Goal: Task Accomplishment & Management: Use online tool/utility

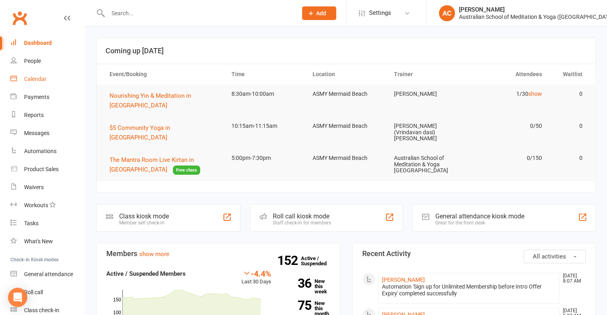
click at [38, 83] on link "Calendar" at bounding box center [47, 79] width 74 height 18
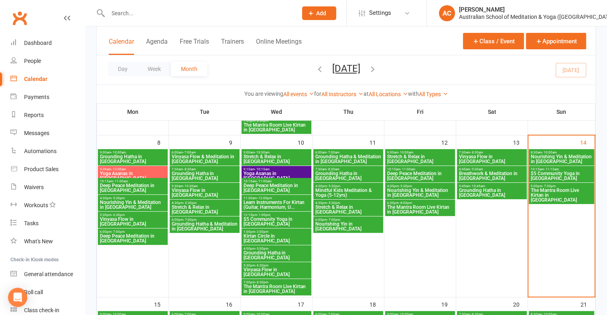
scroll to position [201, 0]
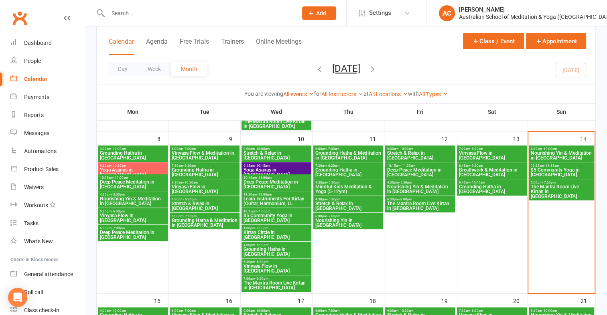
click at [557, 183] on span "5:00pm - 7:30pm" at bounding box center [561, 183] width 62 height 4
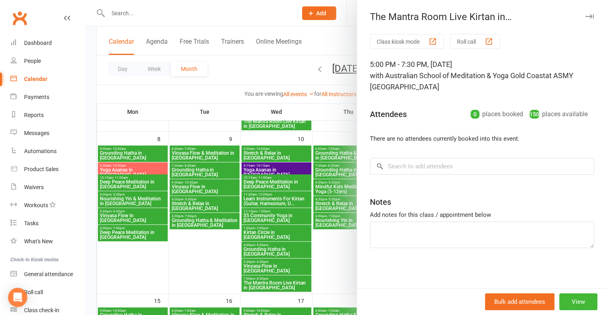
click at [430, 39] on div "button" at bounding box center [432, 41] width 8 height 8
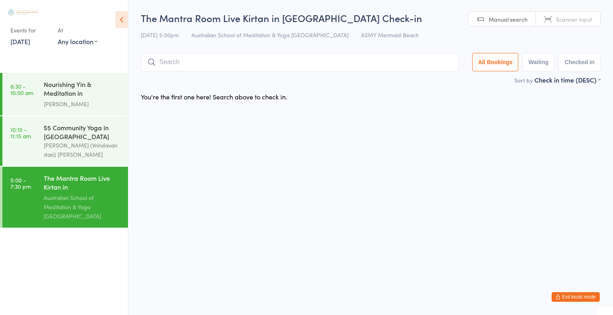
click at [560, 20] on span "Scanner input" at bounding box center [574, 19] width 36 height 8
type input "2551"
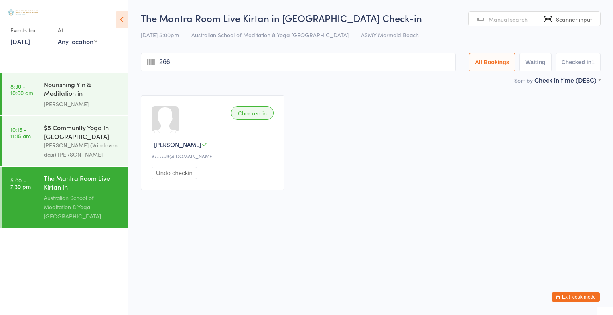
type input "2667"
type input "2581"
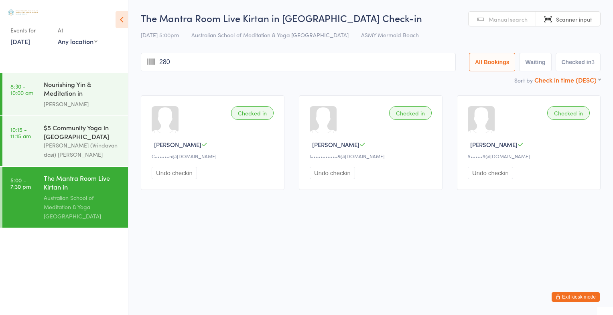
type input "2804"
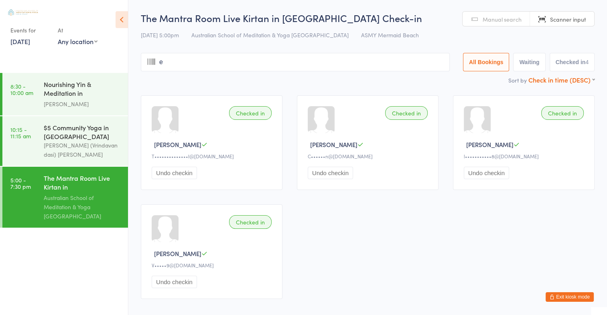
type input "em"
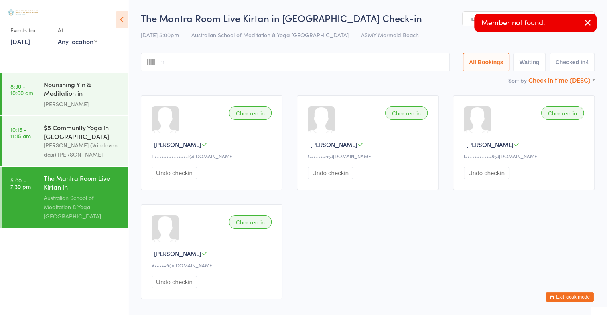
type input "ma"
click at [587, 20] on icon "button" at bounding box center [588, 23] width 10 height 10
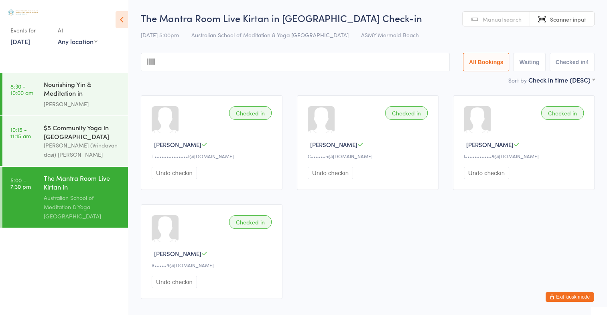
click at [509, 21] on span "Manual search" at bounding box center [502, 19] width 39 height 8
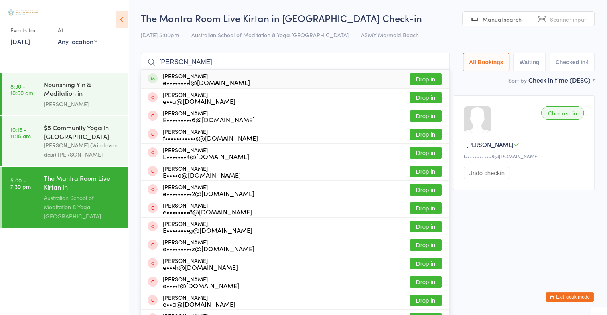
type input "[PERSON_NAME]"
click at [419, 74] on button "Drop in" at bounding box center [426, 79] width 32 height 12
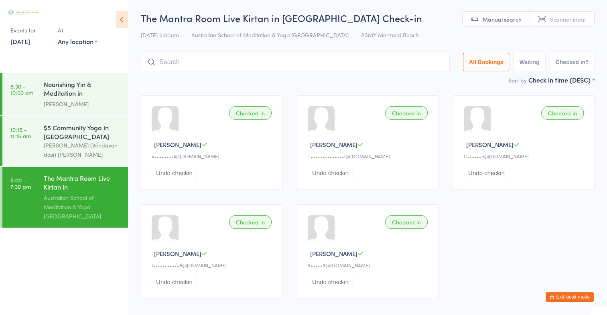
click at [554, 18] on span "Scanner input" at bounding box center [568, 19] width 36 height 8
type input "1605"
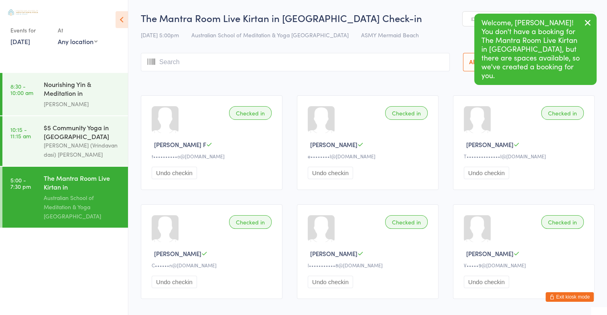
click at [588, 23] on icon "button" at bounding box center [588, 23] width 10 height 10
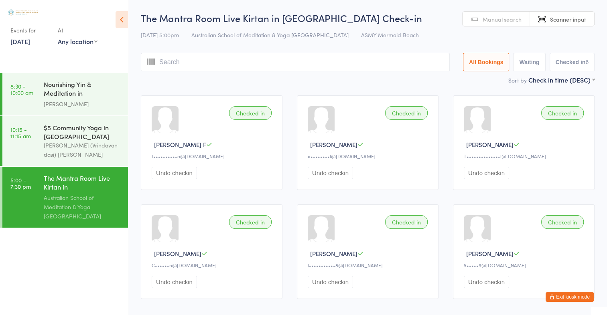
click at [518, 16] on span "Manual search" at bounding box center [502, 19] width 39 height 8
click at [544, 26] on link "Scanner input" at bounding box center [562, 19] width 64 height 15
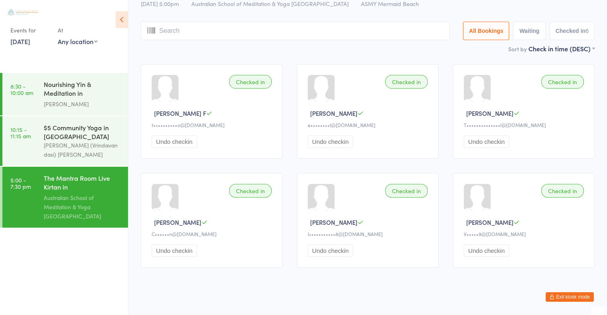
scroll to position [40, 0]
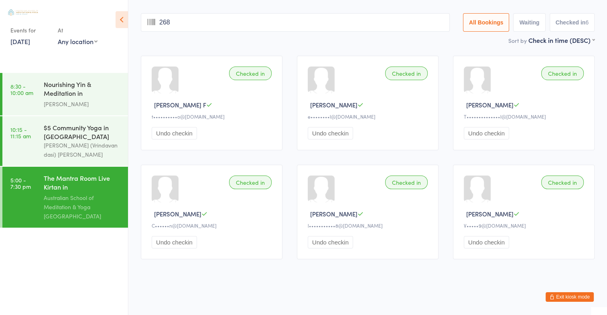
type input "2680"
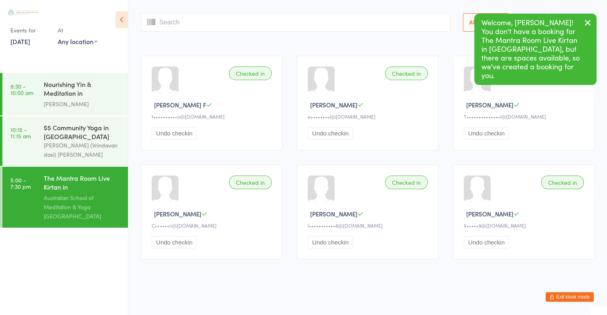
scroll to position [0, 0]
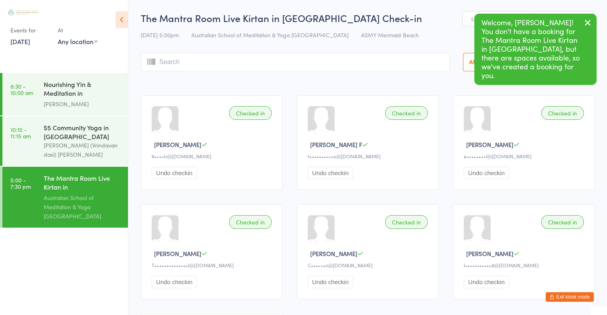
click at [586, 22] on icon "button" at bounding box center [588, 23] width 10 height 10
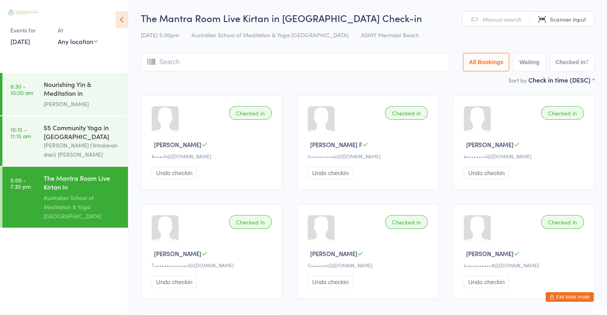
click at [186, 63] on input "search" at bounding box center [295, 62] width 309 height 18
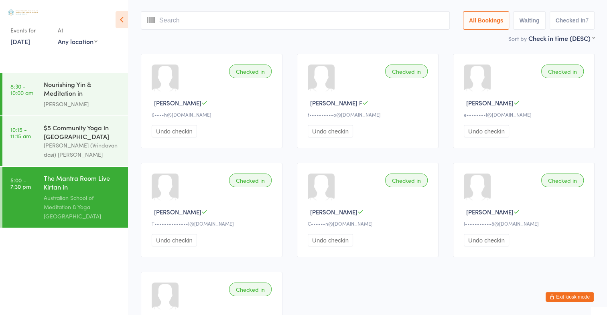
scroll to position [53, 0]
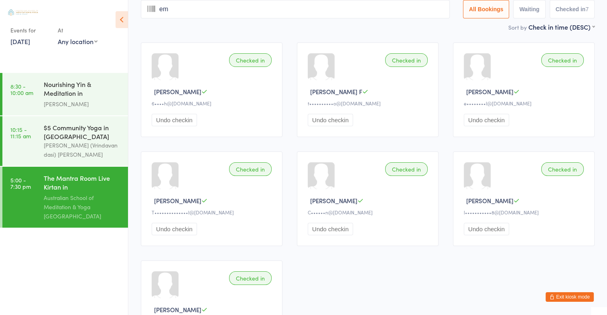
type input "emi"
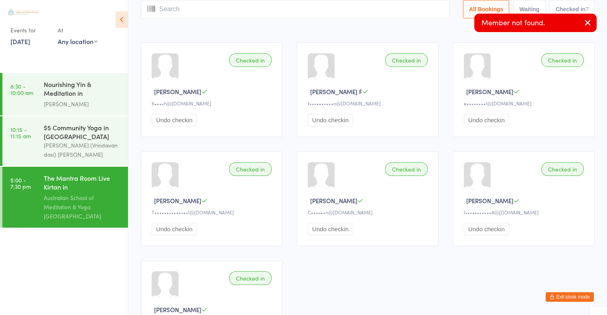
scroll to position [0, 0]
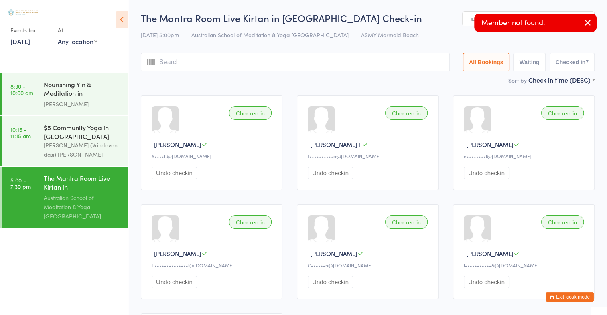
type input "l"
click at [432, 18] on h2 "The Mantra Room Live Kirtan in Mermaid Beach Check-in" at bounding box center [368, 17] width 454 height 13
drag, startPoint x: 465, startPoint y: 30, endPoint x: 515, endPoint y: 27, distance: 50.2
click at [468, 30] on div "14 Sep 5:00pm Australian School of Meditation & Yoga Gold Coast ASMY Mermaid Be…" at bounding box center [368, 34] width 454 height 13
click at [584, 22] on icon "button" at bounding box center [588, 23] width 10 height 10
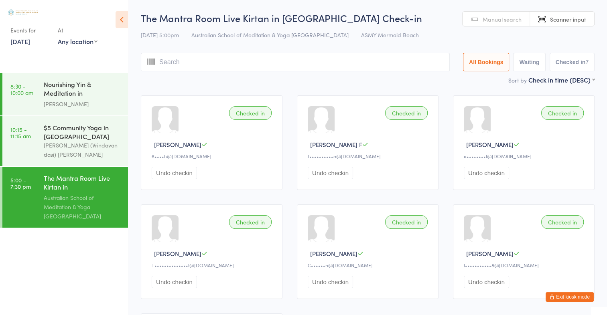
click at [500, 24] on link "Manual search" at bounding box center [495, 19] width 67 height 15
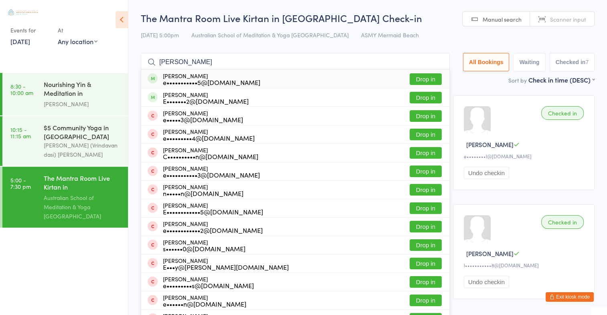
type input "emily lawre"
click at [420, 75] on button "Drop in" at bounding box center [426, 79] width 32 height 12
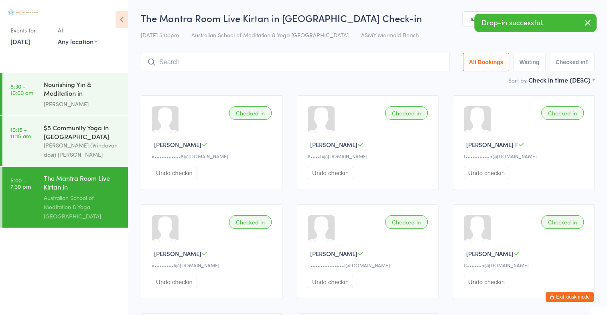
click at [350, 63] on input "search" at bounding box center [295, 62] width 309 height 18
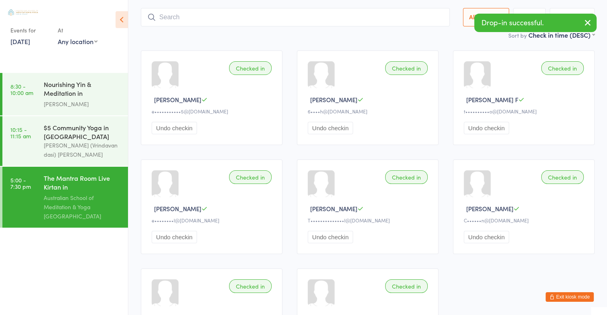
scroll to position [53, 0]
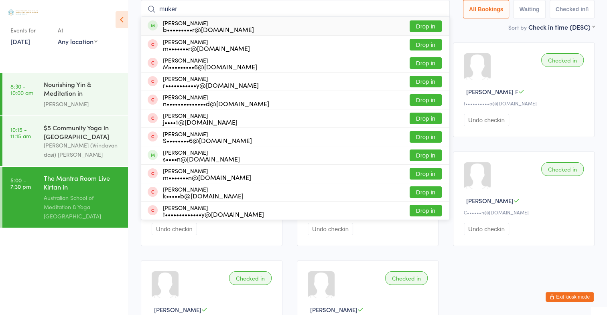
type input "muker"
click at [424, 26] on button "Drop in" at bounding box center [426, 26] width 32 height 12
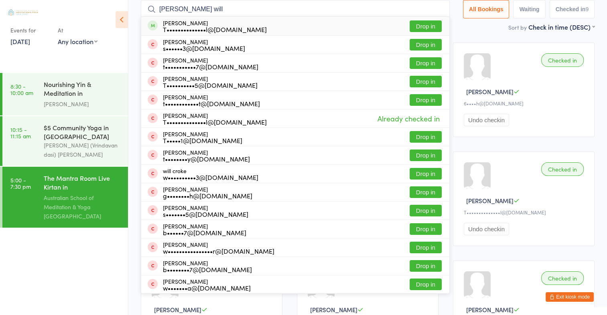
type input "tracy will"
click at [424, 28] on button "Drop in" at bounding box center [426, 26] width 32 height 12
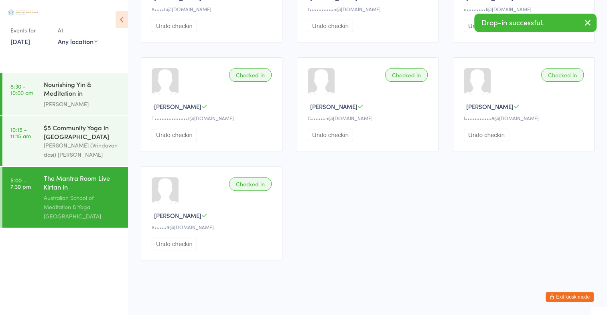
scroll to position [257, 0]
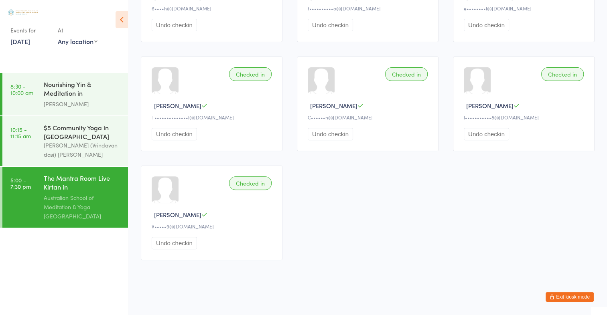
type input "1704"
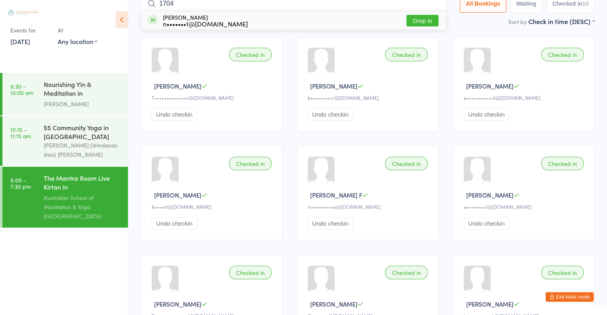
click at [411, 25] on button "Drop in" at bounding box center [422, 21] width 32 height 12
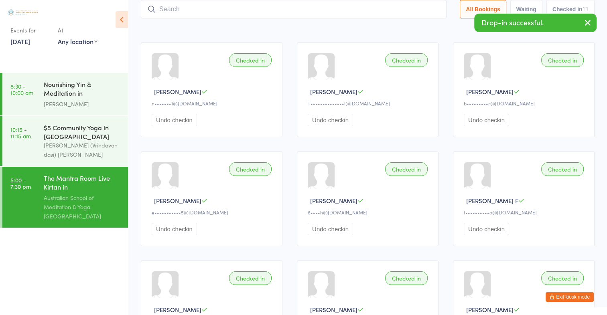
scroll to position [0, 0]
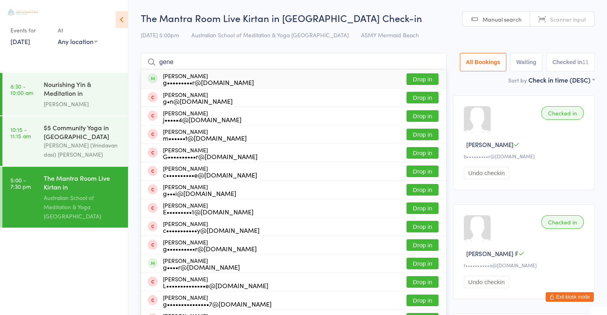
type input "gene"
click at [422, 78] on button "Drop in" at bounding box center [422, 79] width 32 height 12
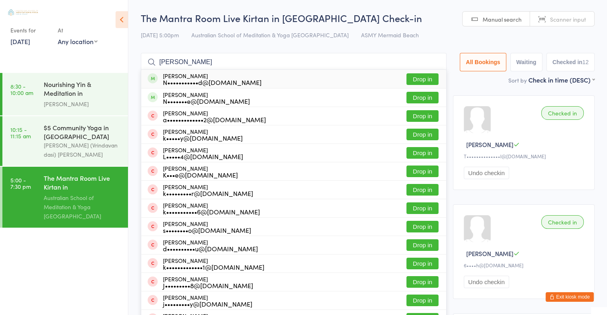
type input "nelly"
click at [408, 77] on button "Drop in" at bounding box center [422, 79] width 32 height 12
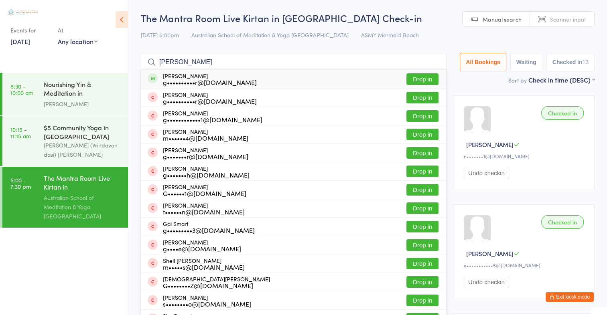
type input "gail she"
click at [417, 81] on button "Drop in" at bounding box center [422, 79] width 32 height 12
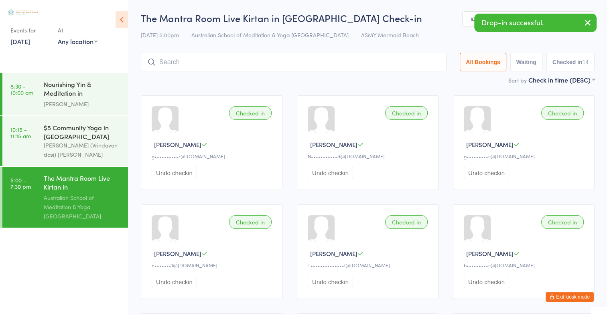
click at [588, 21] on icon "button" at bounding box center [588, 23] width 10 height 10
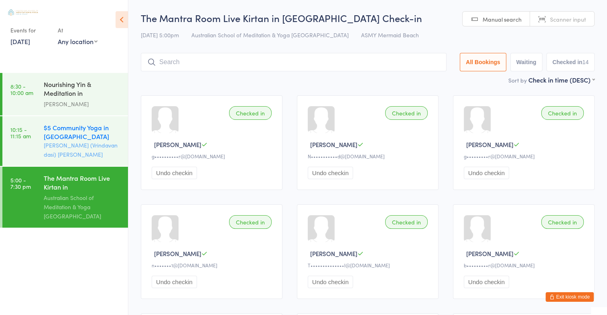
click at [57, 140] on div "$5 Community Yoga in [GEOGRAPHIC_DATA]" at bounding box center [82, 132] width 77 height 18
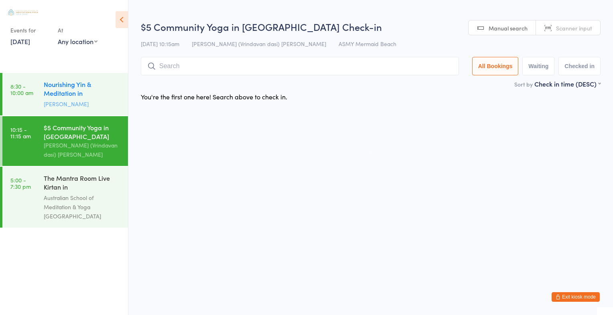
click at [58, 87] on div "Nourishing Yin & Meditation in [GEOGRAPHIC_DATA]" at bounding box center [82, 90] width 77 height 20
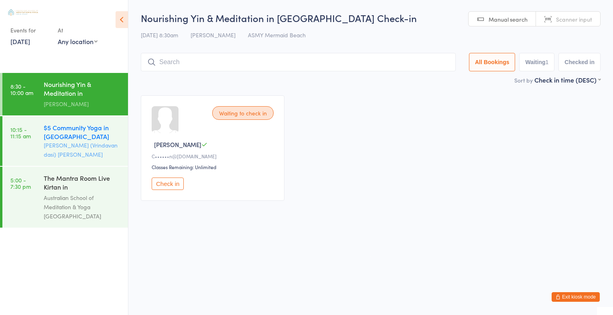
click at [63, 127] on div "$5 Community Yoga in [GEOGRAPHIC_DATA]" at bounding box center [82, 132] width 77 height 18
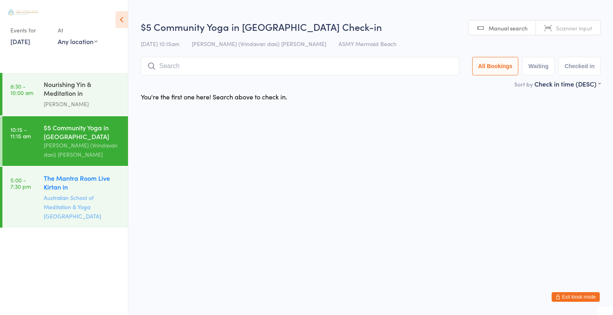
click at [72, 183] on div "The Mantra Room Live Kirtan in [GEOGRAPHIC_DATA]" at bounding box center [82, 184] width 77 height 20
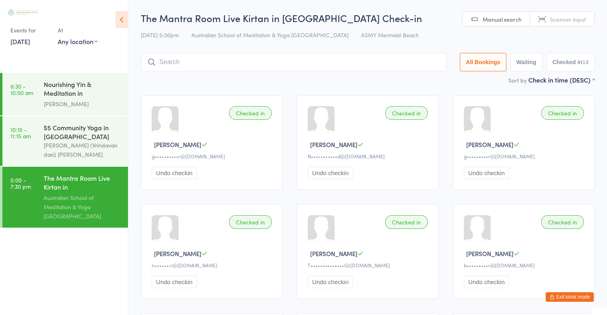
click at [62, 91] on div "Nourishing Yin & Meditation in [GEOGRAPHIC_DATA]" at bounding box center [82, 90] width 77 height 20
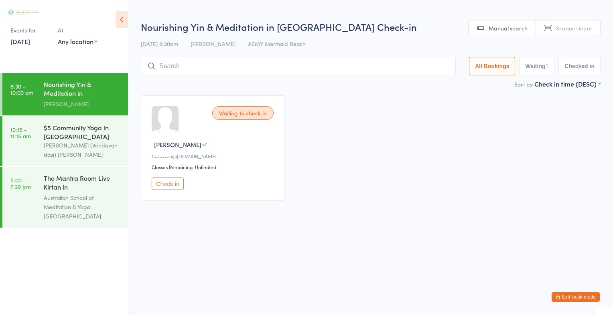
click at [62, 91] on div "Nourishing Yin & Meditation in [GEOGRAPHIC_DATA]" at bounding box center [82, 90] width 77 height 20
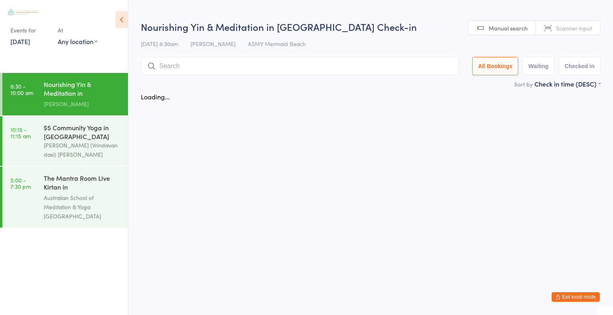
click at [62, 91] on div "Nourishing Yin & Meditation in [GEOGRAPHIC_DATA]" at bounding box center [82, 90] width 77 height 20
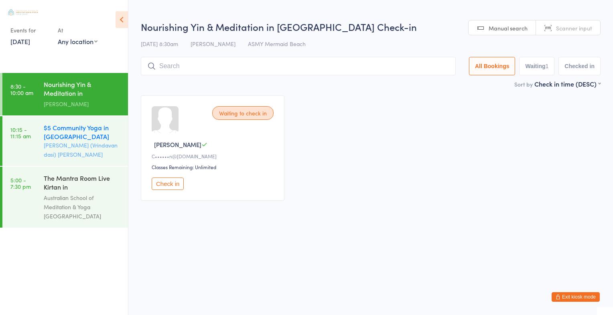
click at [69, 137] on div "$5 Community Yoga in [GEOGRAPHIC_DATA]" at bounding box center [82, 132] width 77 height 18
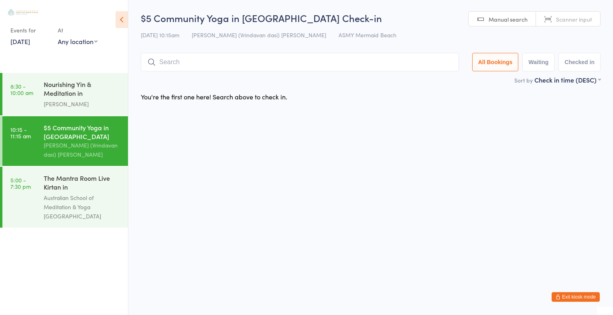
click at [69, 137] on div "$5 Community Yoga in [GEOGRAPHIC_DATA]" at bounding box center [82, 132] width 77 height 18
